Goal: Task Accomplishment & Management: Manage account settings

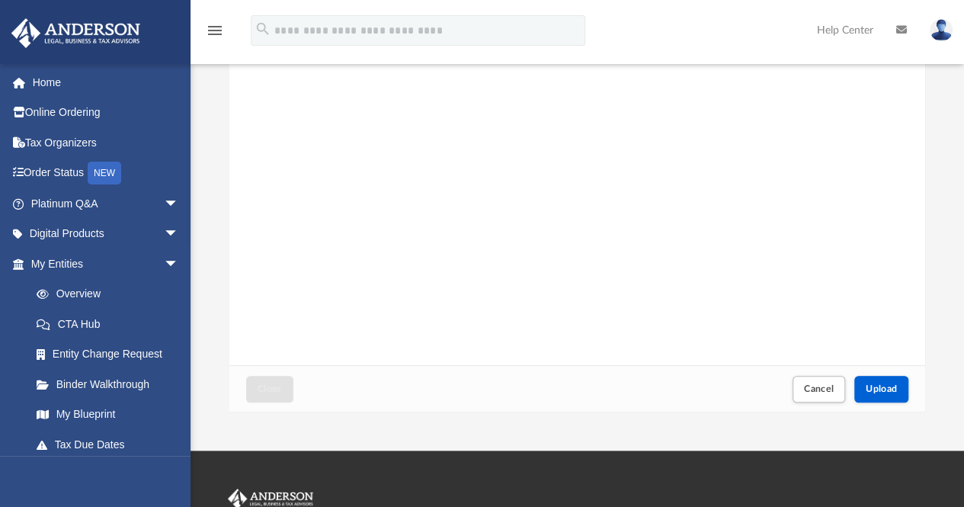
scroll to position [190, 0]
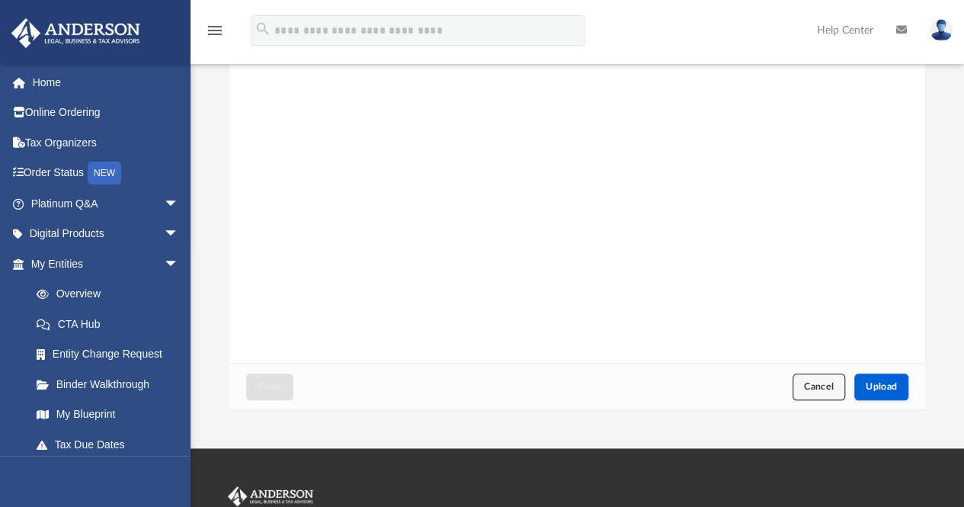
click at [806, 390] on span "Cancel" at bounding box center [819, 386] width 30 height 9
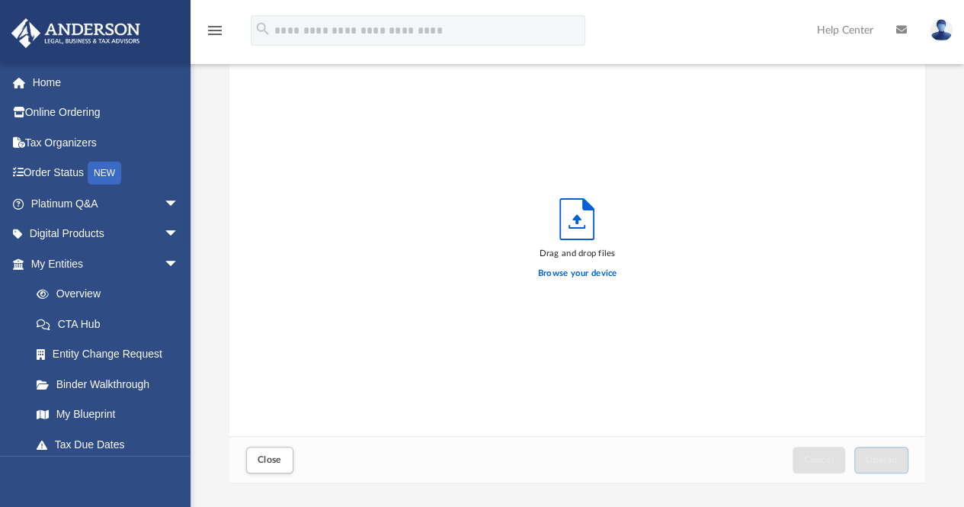
scroll to position [125, 0]
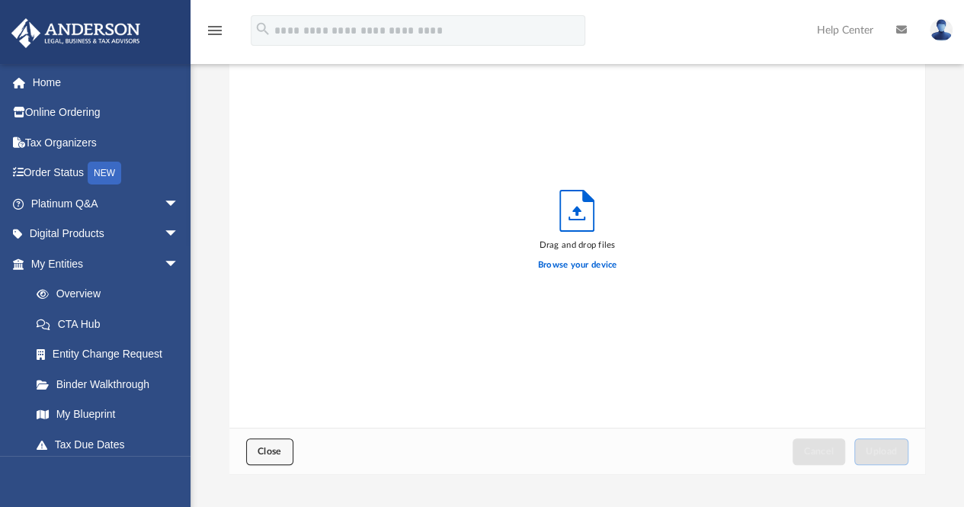
click at [267, 449] on span "Close" at bounding box center [269, 450] width 24 height 9
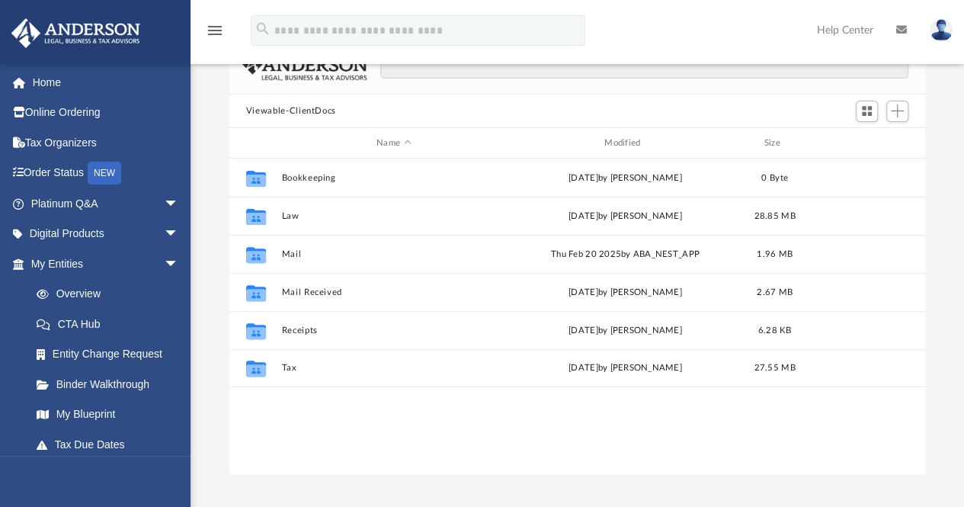
scroll to position [334, 684]
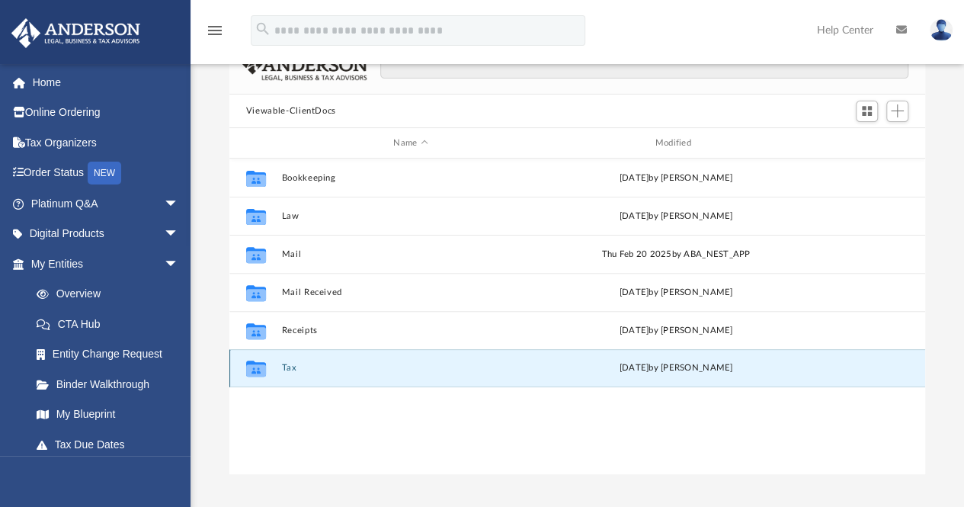
click at [283, 372] on button "Tax" at bounding box center [410, 368] width 258 height 10
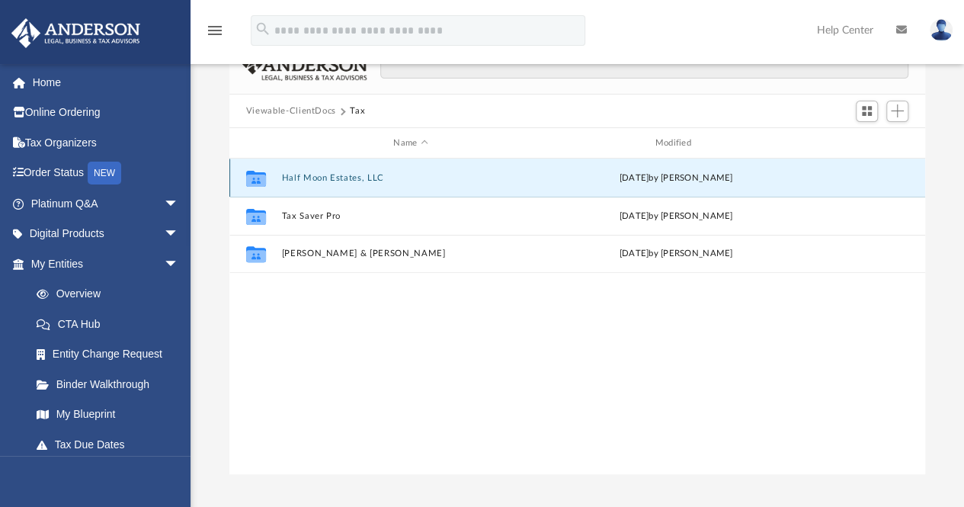
click at [329, 174] on button "Half Moon Estates, LLC" at bounding box center [410, 178] width 258 height 10
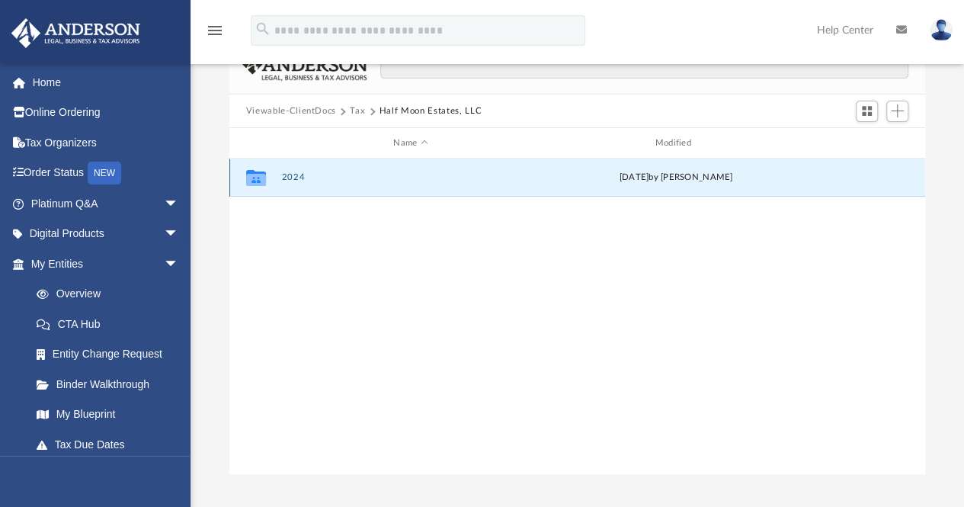
click at [308, 176] on button "2024" at bounding box center [410, 178] width 258 height 10
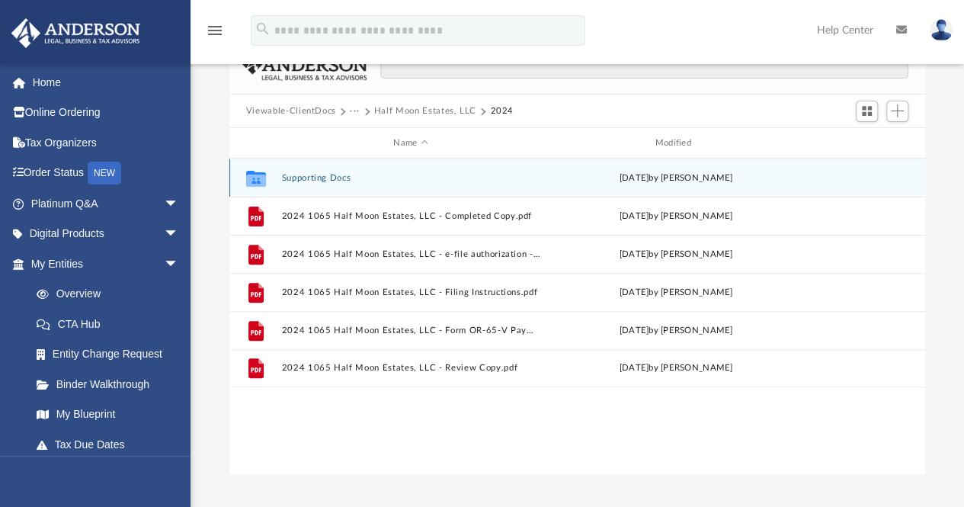
click at [326, 176] on button "Supporting Docs" at bounding box center [410, 178] width 258 height 10
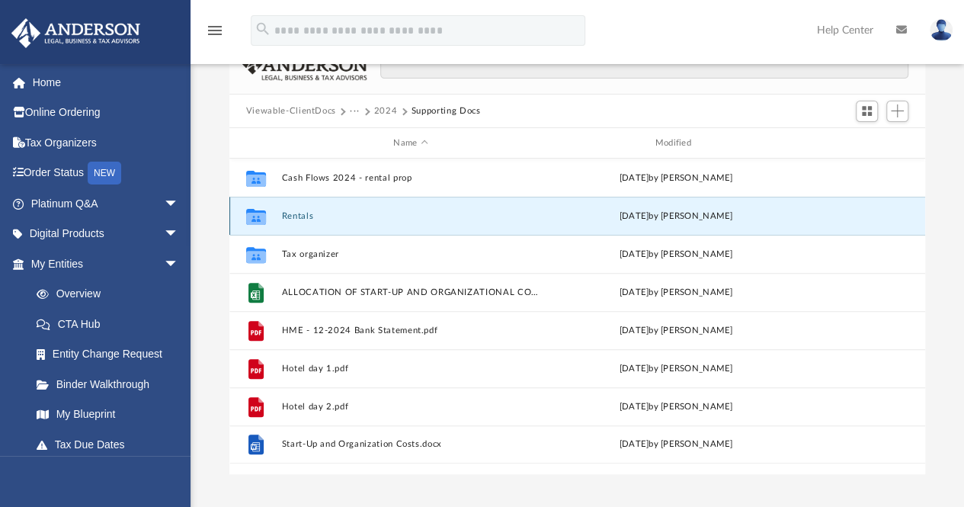
click at [303, 217] on button "Rentals" at bounding box center [410, 216] width 258 height 10
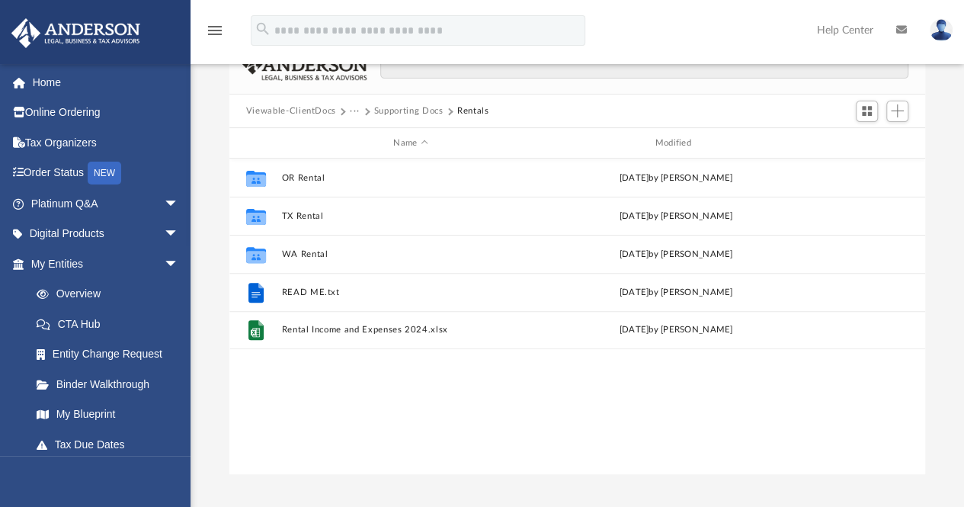
click at [422, 109] on button "Supporting Docs" at bounding box center [408, 111] width 69 height 14
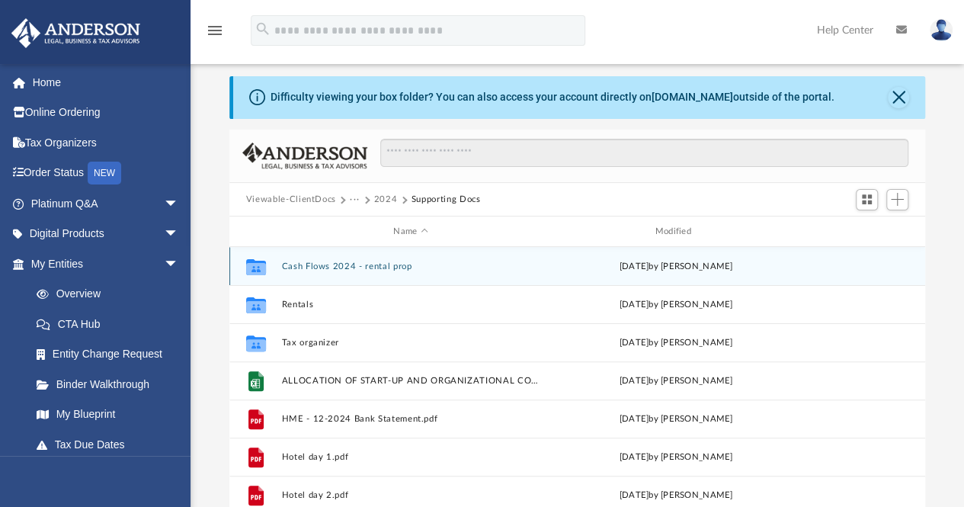
scroll to position [37, 0]
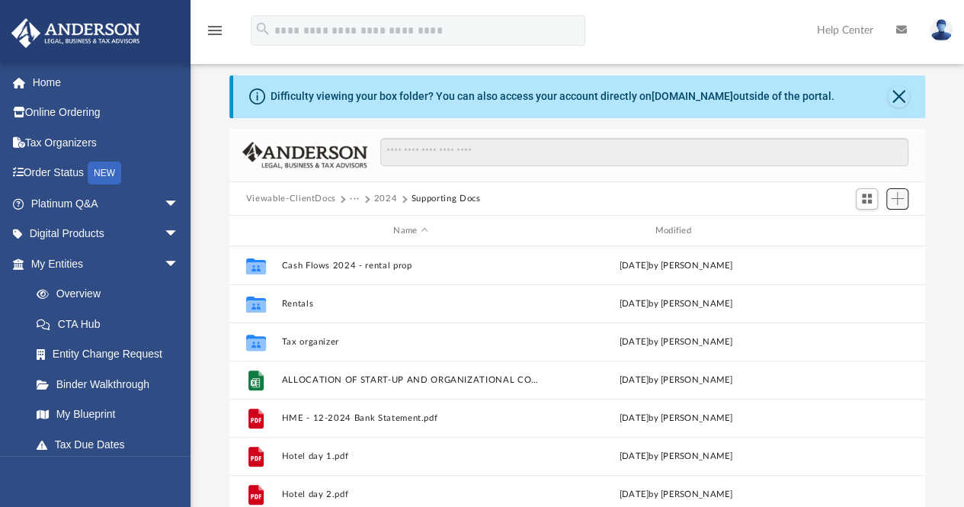
click at [897, 203] on span "Add" at bounding box center [896, 198] width 13 height 13
click at [871, 232] on li "Upload" at bounding box center [875, 229] width 49 height 16
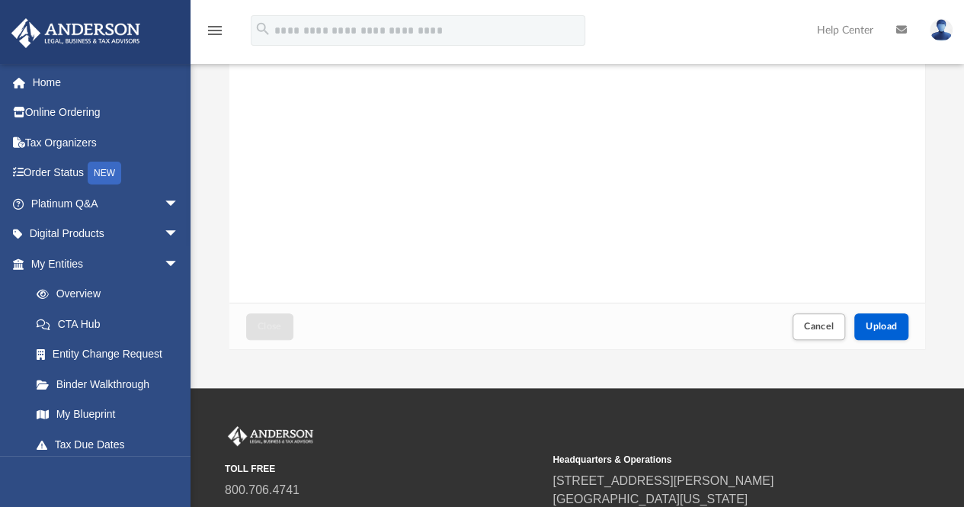
scroll to position [251, 0]
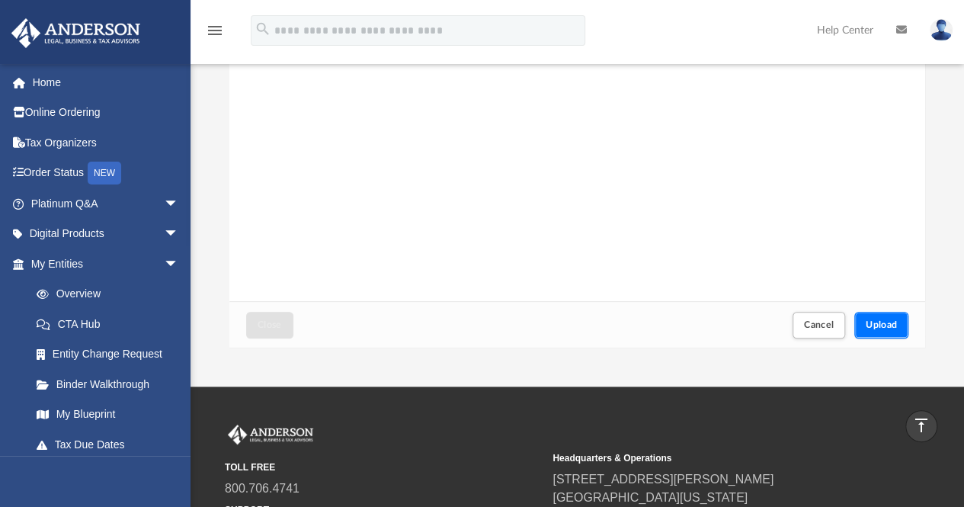
click at [890, 325] on span "Upload" at bounding box center [881, 324] width 32 height 9
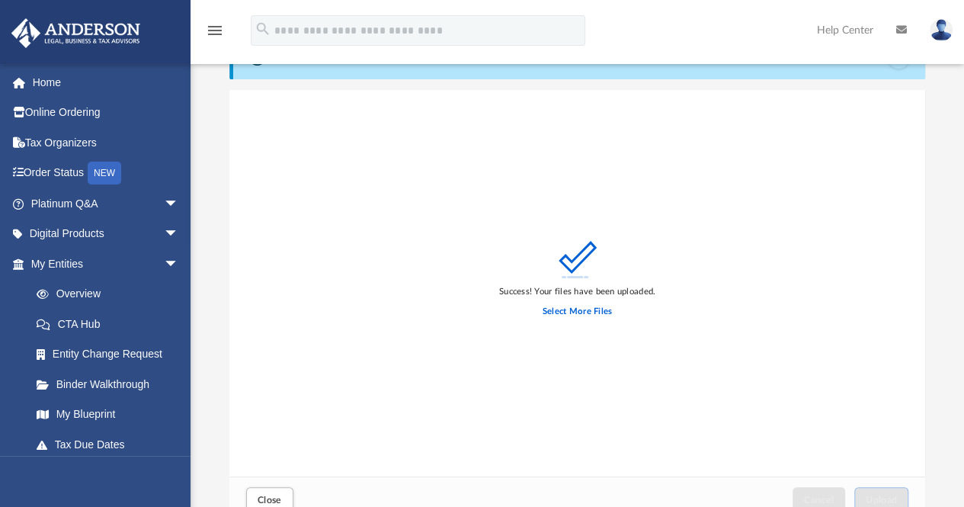
scroll to position [0, 0]
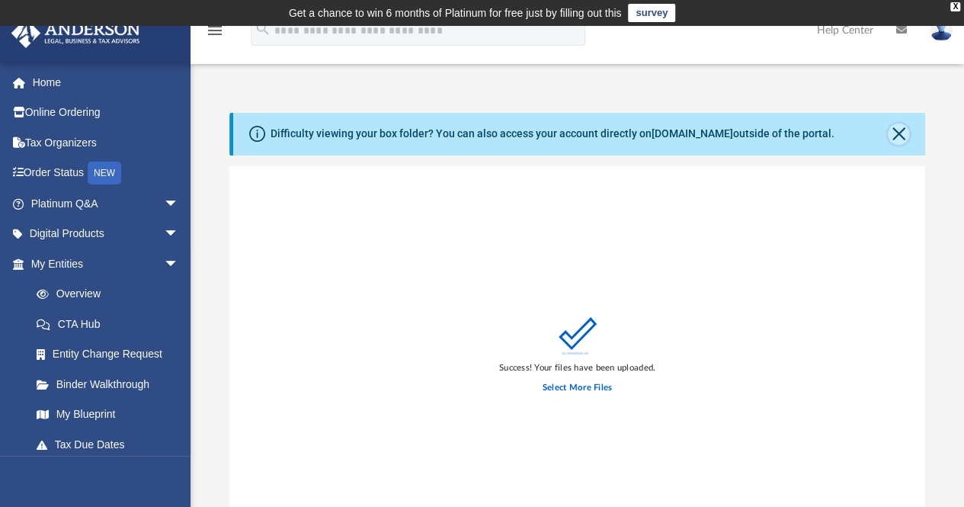
click at [897, 133] on button "Close" at bounding box center [897, 133] width 21 height 21
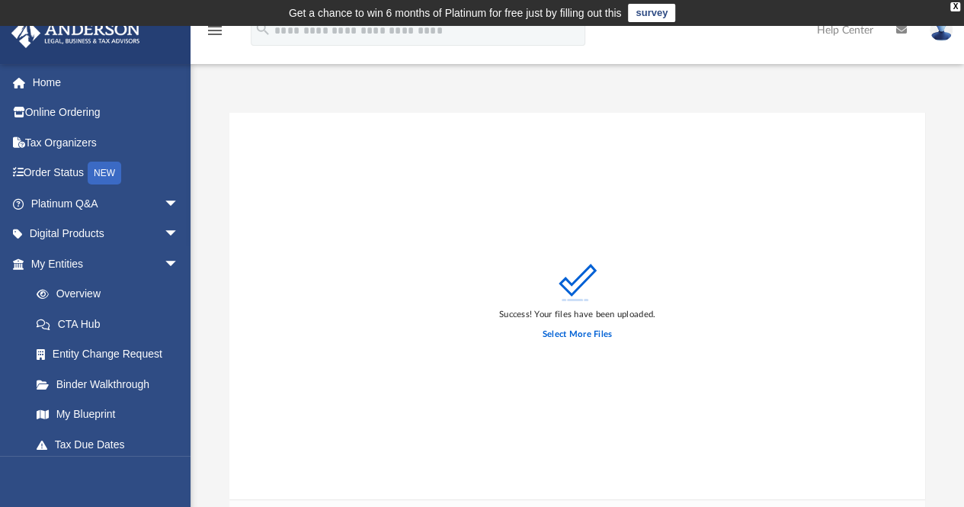
scroll to position [251, 0]
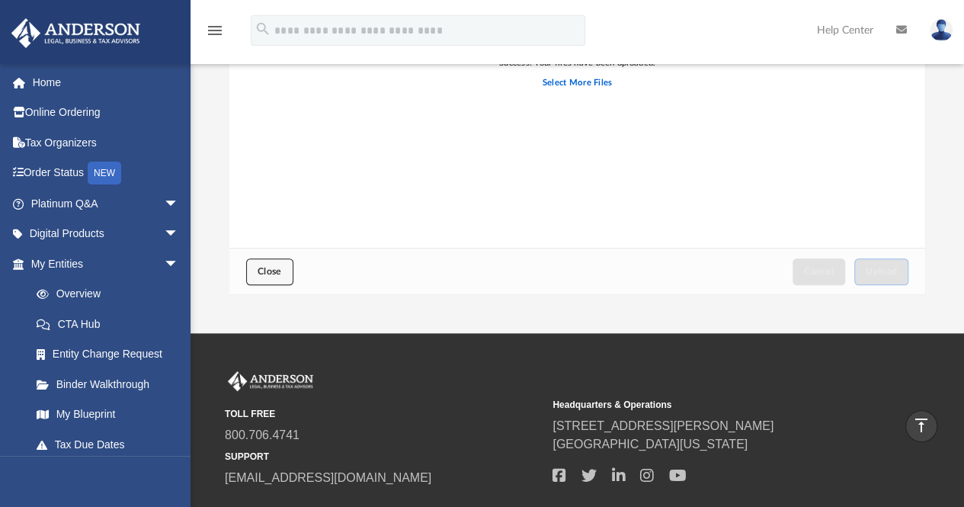
click at [246, 264] on button "Close" at bounding box center [269, 271] width 47 height 27
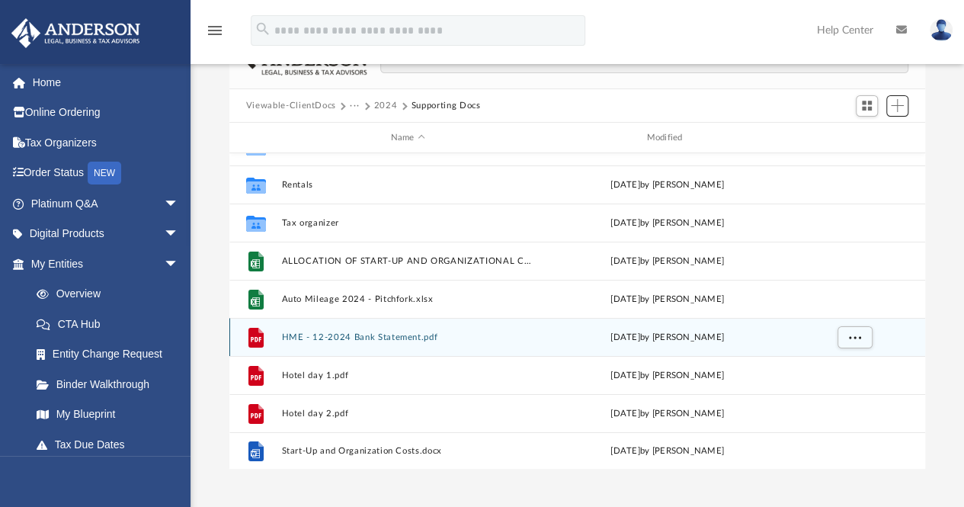
scroll to position [0, 0]
